Goal: Information Seeking & Learning: Check status

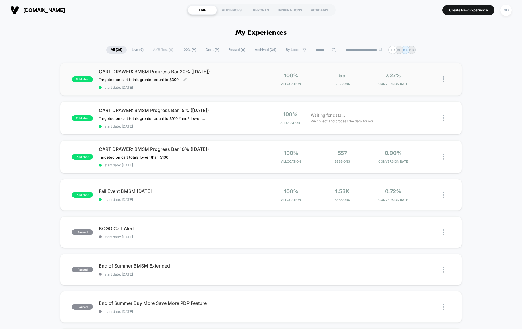
click at [196, 73] on span "CART DRAWER: BMSM Progress Bar 20% ([DATE])" at bounding box center [180, 72] width 162 height 6
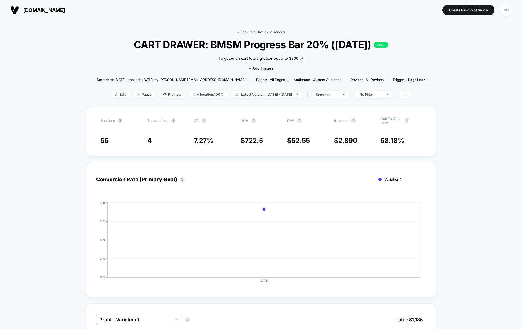
click at [250, 31] on link "< Back to all live experiences" at bounding box center [261, 32] width 48 height 4
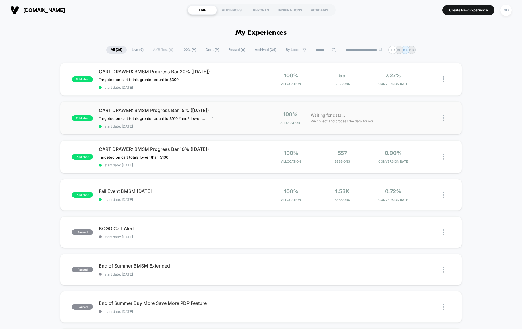
click at [260, 120] on div "CART DRAWER: BMSM Progress Bar 15% ([DATE]) Targeted on cart totals greater equ…" at bounding box center [180, 117] width 162 height 21
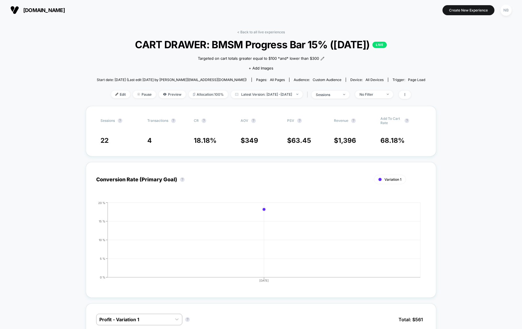
click at [247, 36] on div "< Back to all live experiences CART DRAWER: BMSM Progress Bar 15% (SEP 2025) LI…" at bounding box center [261, 68] width 329 height 76
click at [244, 33] on link "< Back to all live experiences" at bounding box center [261, 32] width 48 height 4
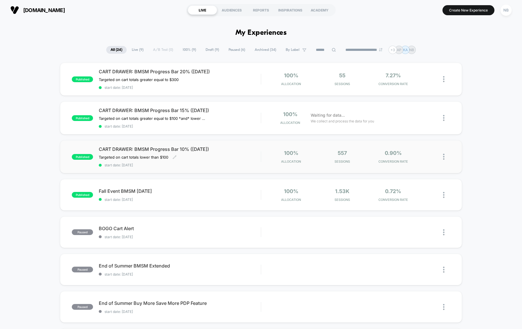
click at [245, 155] on div "CART DRAWER: BMSM Progress Bar 10% (SEP 2025) Targeted on cart totals lower tha…" at bounding box center [180, 156] width 162 height 21
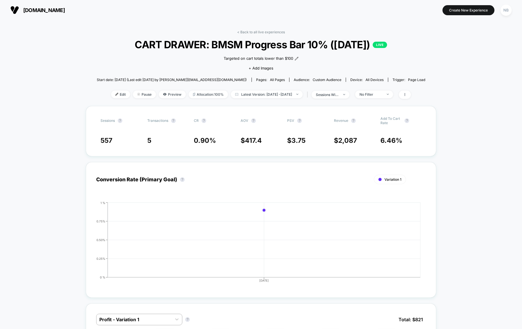
click at [235, 32] on div "< Back to all live experiences CART DRAWER: BMSM Progress Bar 10% (SEP 2025) LI…" at bounding box center [261, 68] width 329 height 76
click at [241, 33] on link "< Back to all live experiences" at bounding box center [261, 32] width 48 height 4
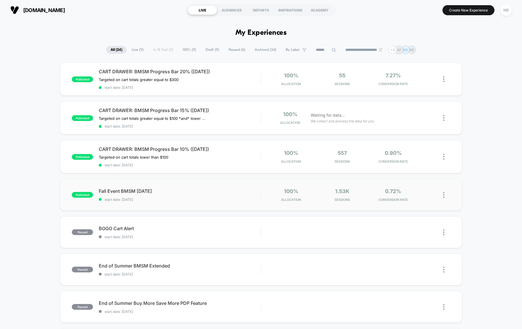
click at [387, 201] on div "published Fall Event BMSM September 2025 start date: 9/24/2025 100% Allocation …" at bounding box center [261, 195] width 402 height 32
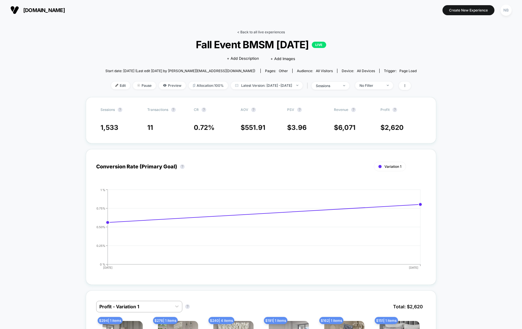
click at [252, 32] on link "< Back to all live experiences" at bounding box center [261, 32] width 48 height 4
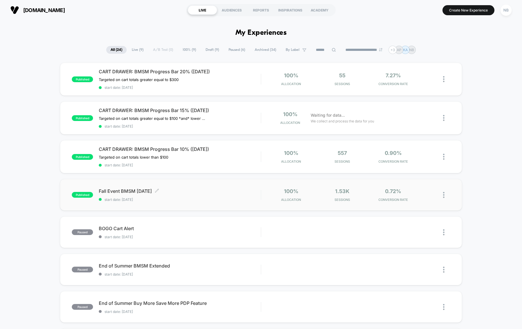
click at [174, 198] on span "start date: [DATE]" at bounding box center [180, 199] width 162 height 4
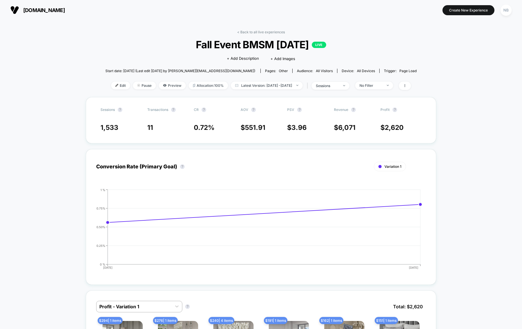
click at [257, 34] on link "< Back to all live experiences" at bounding box center [261, 32] width 48 height 4
